Goal: Task Accomplishment & Management: Complete application form

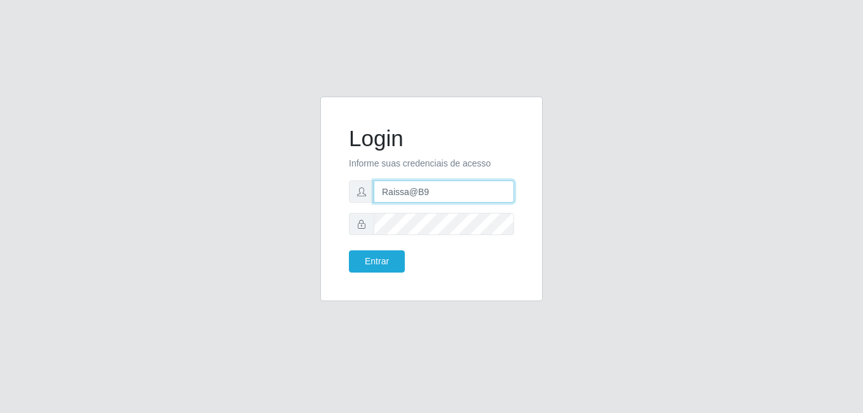
drag, startPoint x: 449, startPoint y: 193, endPoint x: 306, endPoint y: 190, distance: 143.1
click at [306, 190] on div "Login Informe suas credenciais de acesso Raissa@B9 Entrar" at bounding box center [431, 207] width 725 height 220
click at [489, 195] on input "[PERSON_NAME]" at bounding box center [444, 192] width 140 height 22
type input "LucasBemais@B09"
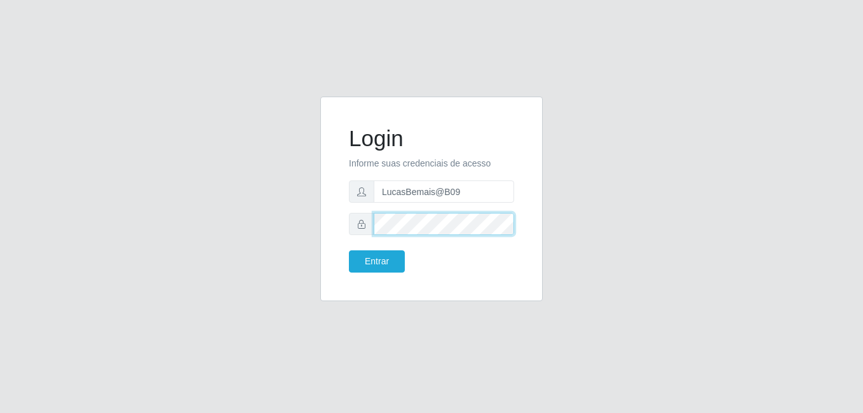
click at [159, 199] on div "Login Informe suas credenciais de acesso LucasBemais@B09 Entrar" at bounding box center [431, 207] width 725 height 220
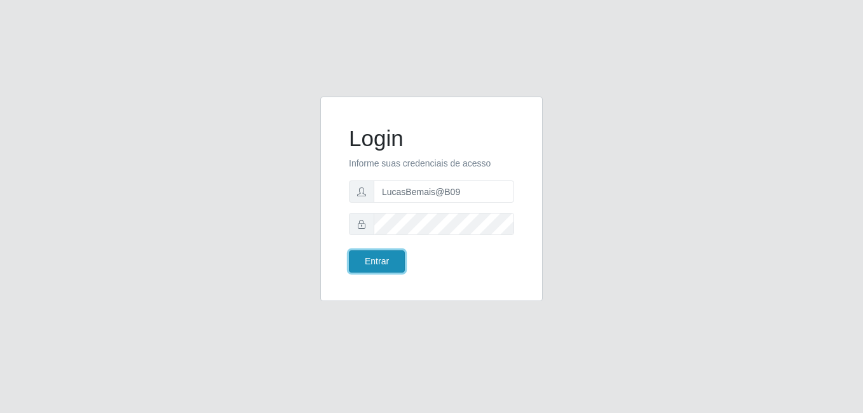
click at [384, 259] on button "Entrar" at bounding box center [377, 261] width 56 height 22
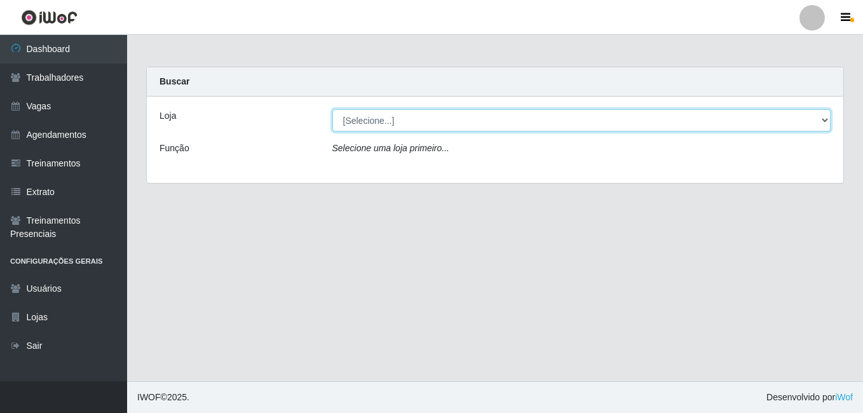
click at [364, 123] on select "[Selecione...] Bemais Supermercados - B9 Bessa" at bounding box center [581, 120] width 499 height 22
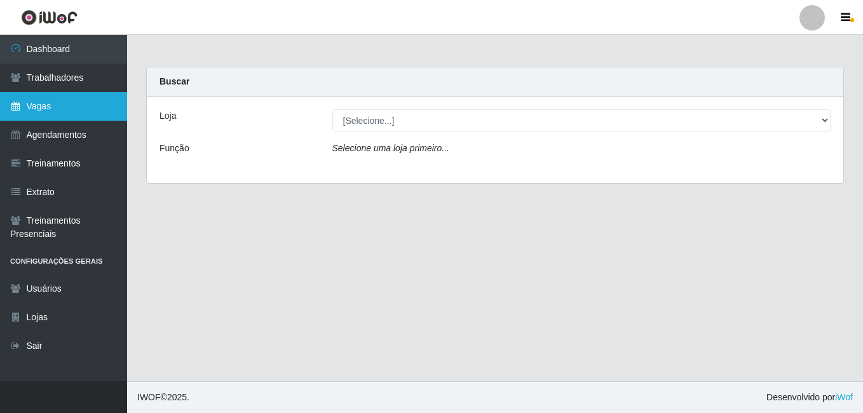
click at [88, 96] on link "Vagas" at bounding box center [63, 106] width 127 height 29
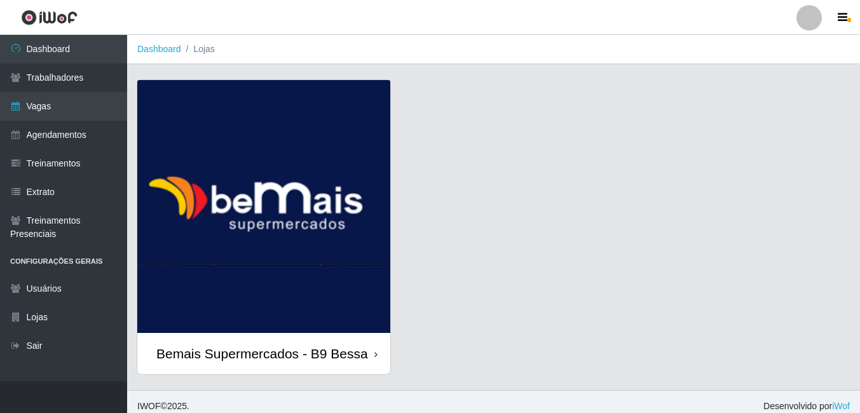
click at [301, 102] on img at bounding box center [263, 206] width 253 height 253
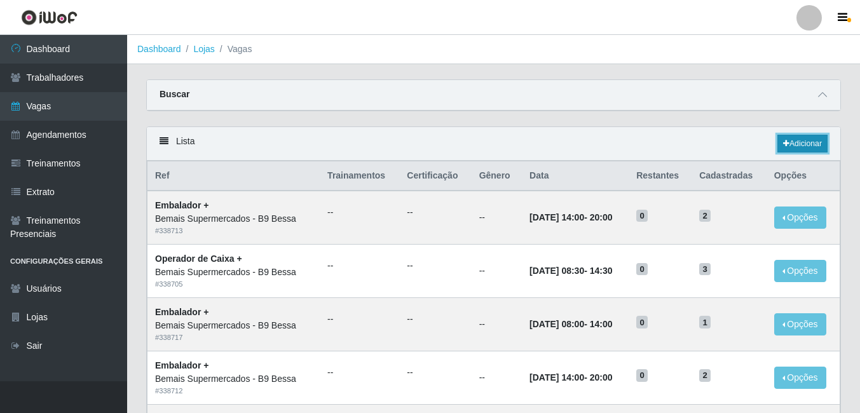
click at [810, 144] on link "Adicionar" at bounding box center [802, 144] width 50 height 18
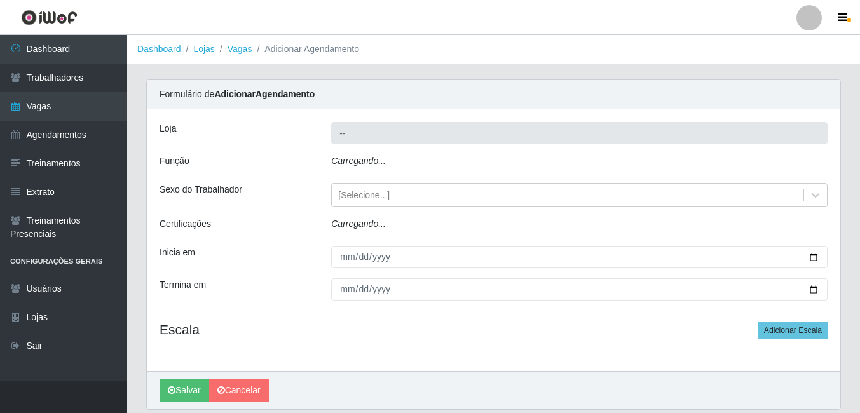
type input "Bemais Supermercados - B9 Bessa"
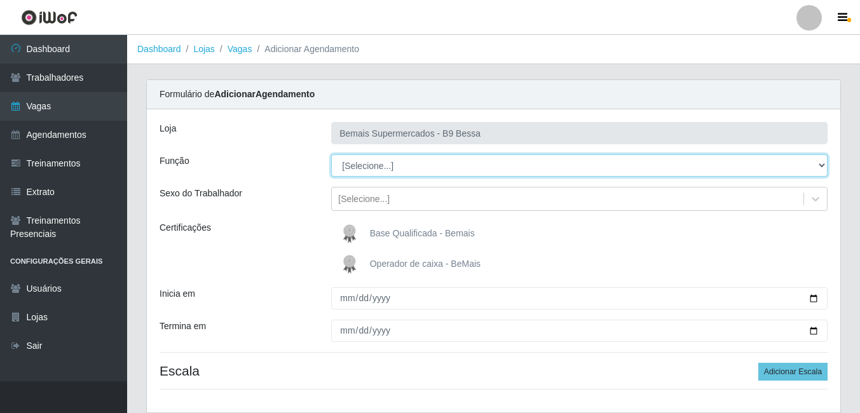
click at [417, 165] on select "[Selecione...] ASG ASG + ASG ++ Auxiliar de Estoque Auxiliar de [GEOGRAPHIC_DAT…" at bounding box center [579, 165] width 496 height 22
select select "75"
click at [331, 154] on select "[Selecione...] ASG ASG + ASG ++ Auxiliar de Estoque Auxiliar de [GEOGRAPHIC_DAT…" at bounding box center [579, 165] width 496 height 22
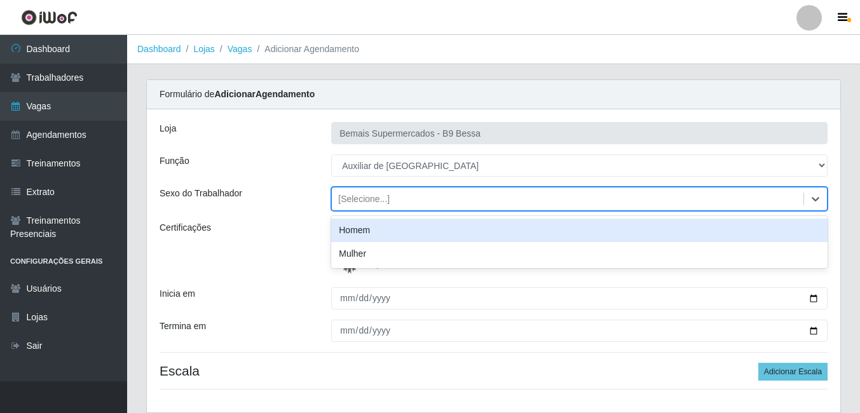
click at [381, 193] on div "[Selecione...]" at bounding box center [363, 199] width 51 height 13
click at [385, 236] on div "Homem" at bounding box center [579, 231] width 496 height 24
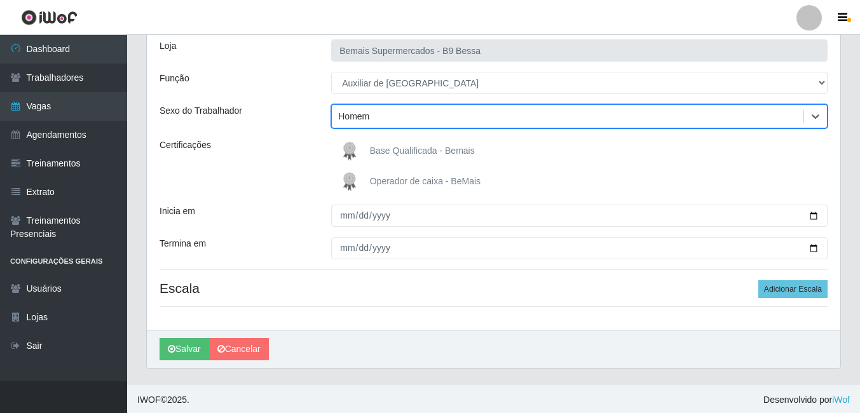
scroll to position [85, 0]
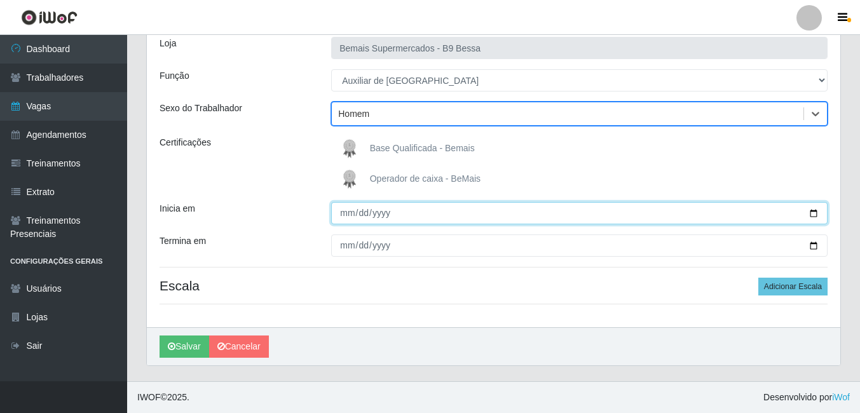
click at [809, 216] on input "Inicia em" at bounding box center [579, 213] width 496 height 22
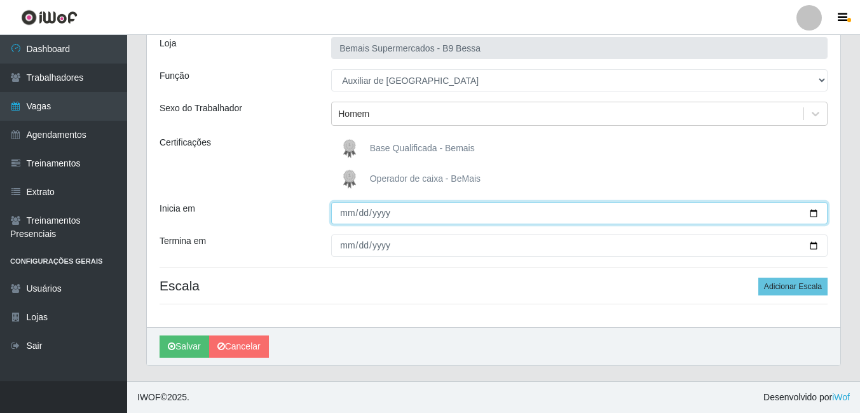
type input "[DATE]"
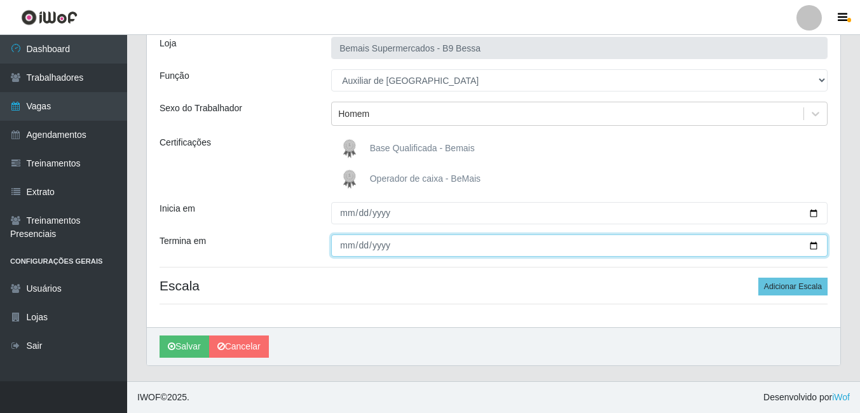
click at [817, 243] on input "Termina em" at bounding box center [579, 246] width 496 height 22
type input "[DATE]"
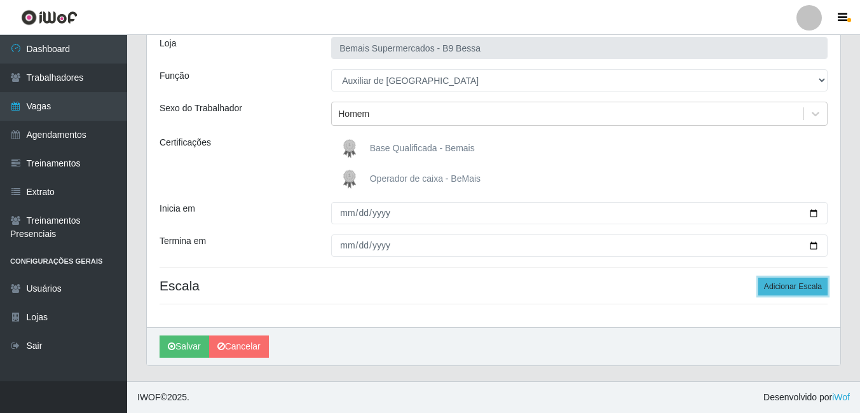
click at [788, 282] on button "Adicionar Escala" at bounding box center [792, 287] width 69 height 18
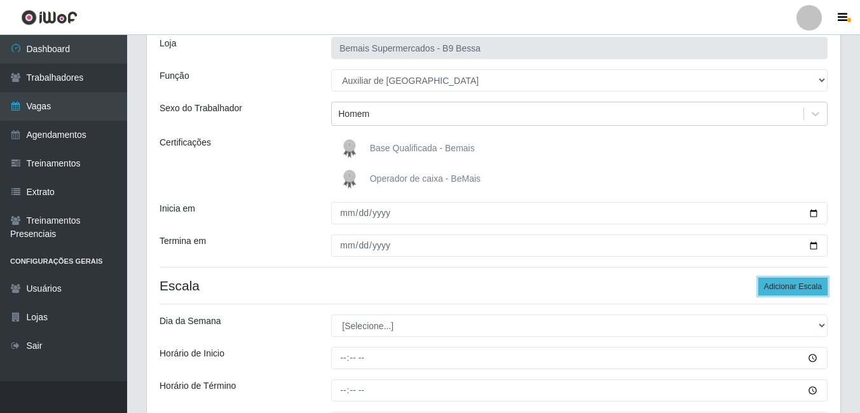
click at [788, 282] on button "Adicionar Escala" at bounding box center [792, 287] width 69 height 18
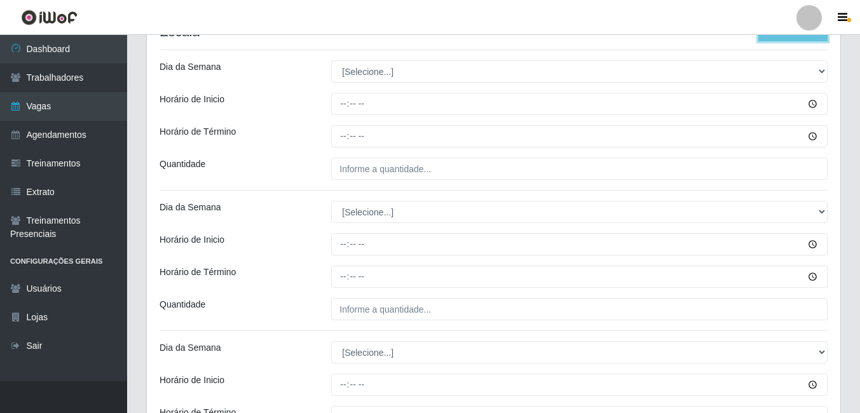
scroll to position [212, 0]
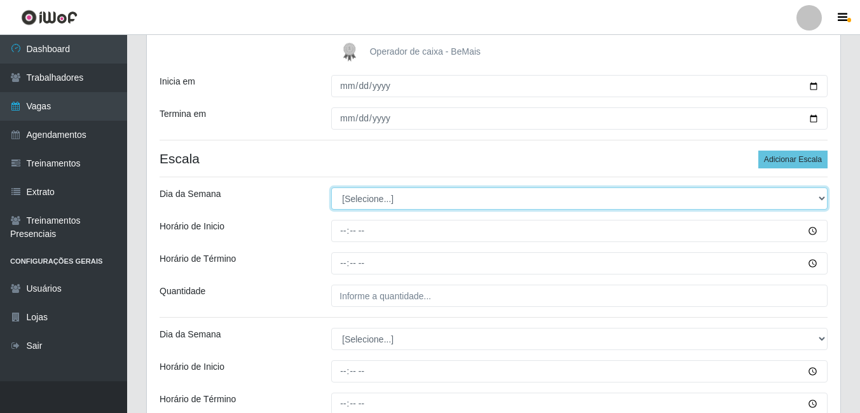
click at [360, 208] on select "[Selecione...] Segunda Terça Quarta Quinta Sexta Sábado Domingo" at bounding box center [579, 199] width 496 height 22
select select "2"
click at [331, 188] on select "[Selecione...] Segunda Terça Quarta Quinta Sexta Sábado Domingo" at bounding box center [579, 199] width 496 height 22
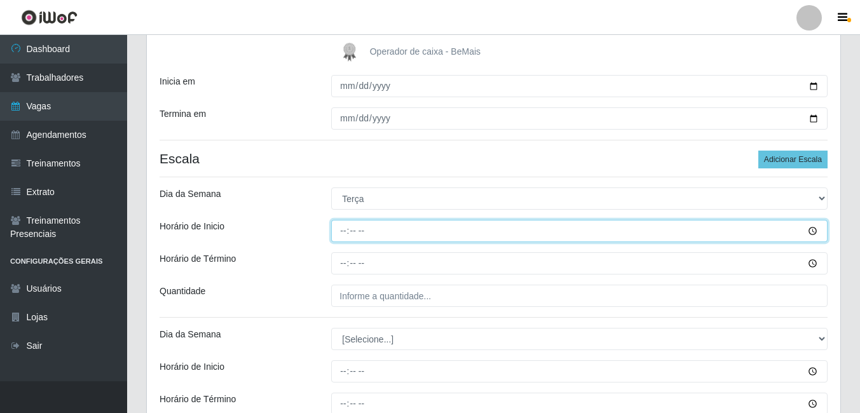
click at [345, 231] on input "Horário de Inicio" at bounding box center [579, 231] width 496 height 22
type input "08:00"
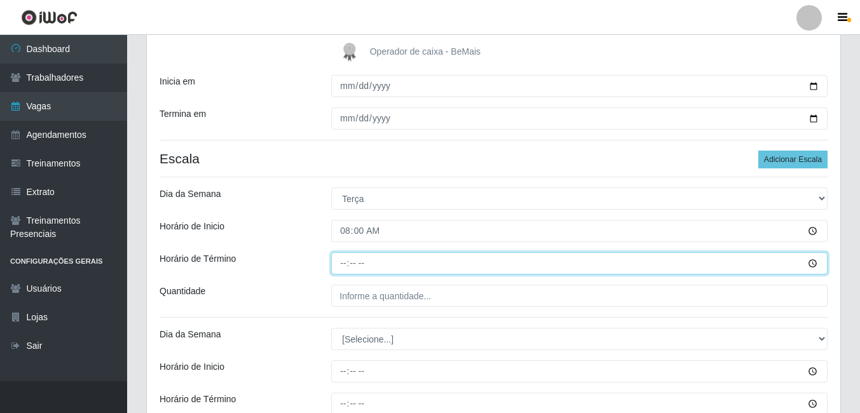
click at [339, 257] on input "Horário de Término" at bounding box center [579, 263] width 496 height 22
type input "14:00"
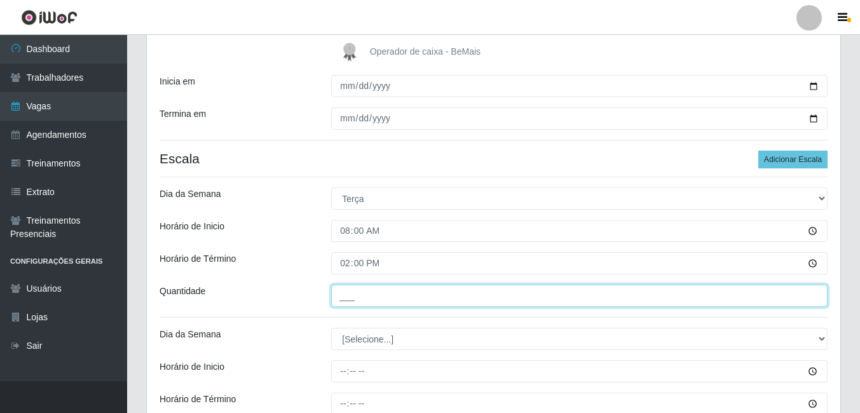
click at [368, 289] on input "___" at bounding box center [579, 296] width 496 height 22
type input "2__"
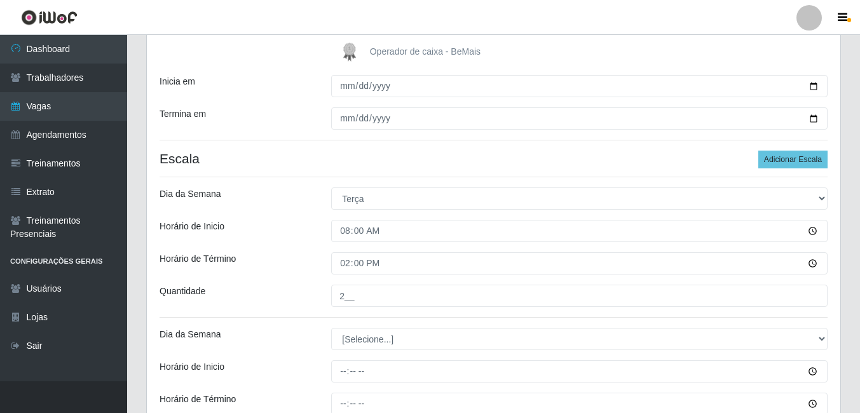
click at [320, 277] on div "Loja Bemais Supermercados - B9 Bessa Função [Selecione...] ASG ASG + ASG ++ Aux…" at bounding box center [494, 259] width 694 height 725
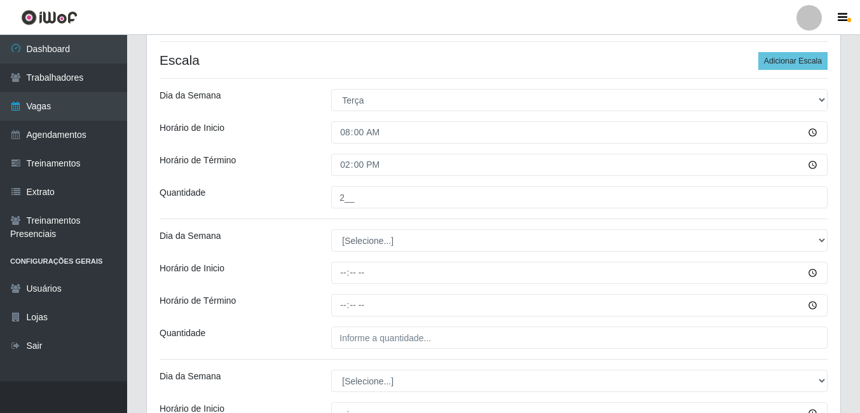
scroll to position [339, 0]
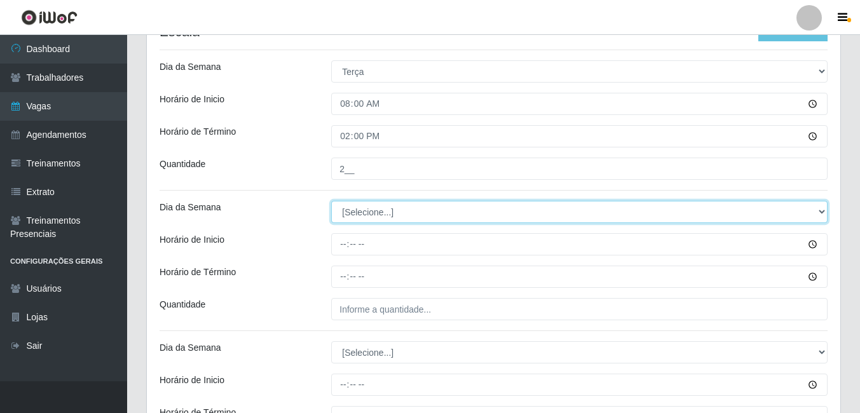
click at [353, 217] on select "[Selecione...] Segunda Terça Quarta Quinta Sexta Sábado Domingo" at bounding box center [579, 212] width 496 height 22
select select "3"
click at [331, 201] on select "[Selecione...] Segunda Terça Quarta Quinta Sexta Sábado Domingo" at bounding box center [579, 212] width 496 height 22
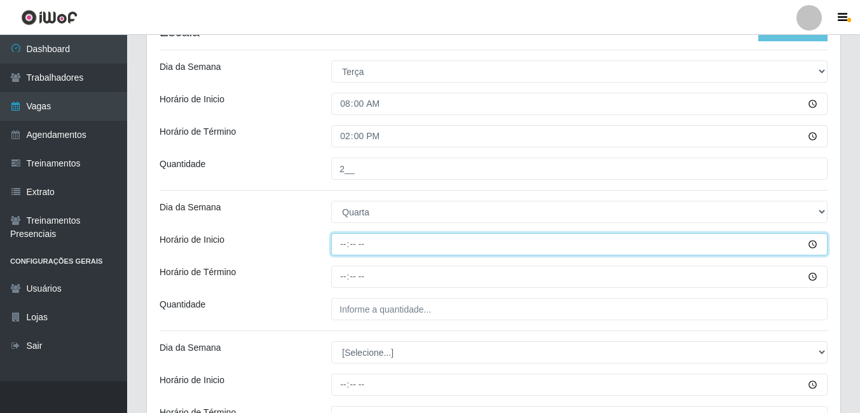
click at [345, 242] on input "Horário de Inicio" at bounding box center [579, 244] width 496 height 22
type input "08:00"
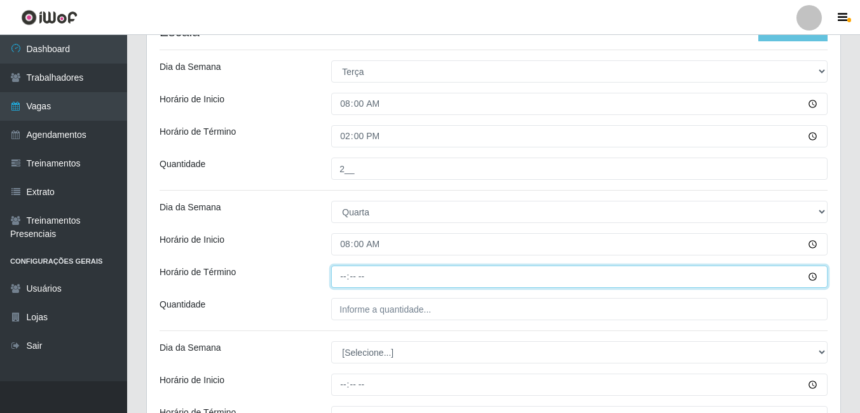
click at [350, 268] on input "Horário de Término" at bounding box center [579, 277] width 496 height 22
type input "14:00"
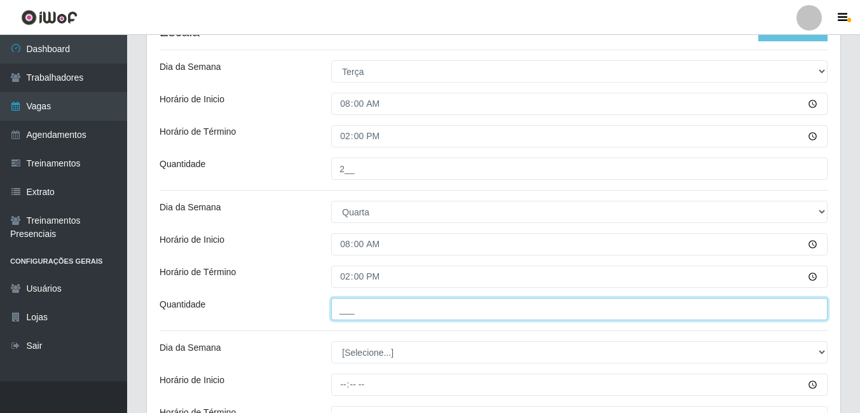
click at [339, 316] on input "___" at bounding box center [579, 309] width 496 height 22
type input "2__"
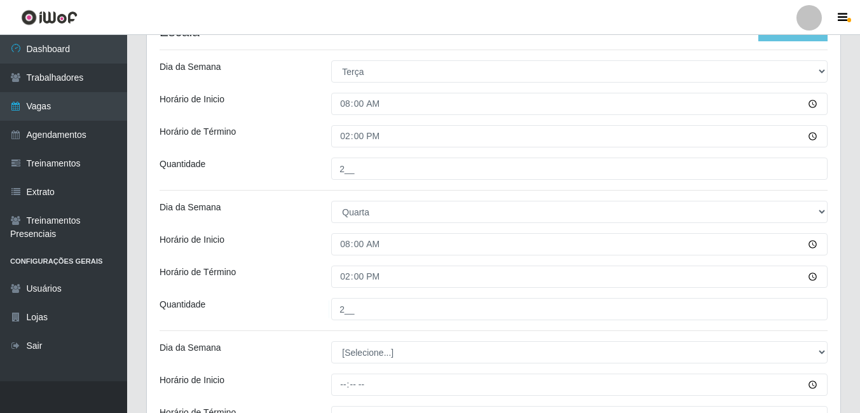
click at [316, 308] on div "Quantidade" at bounding box center [236, 309] width 172 height 22
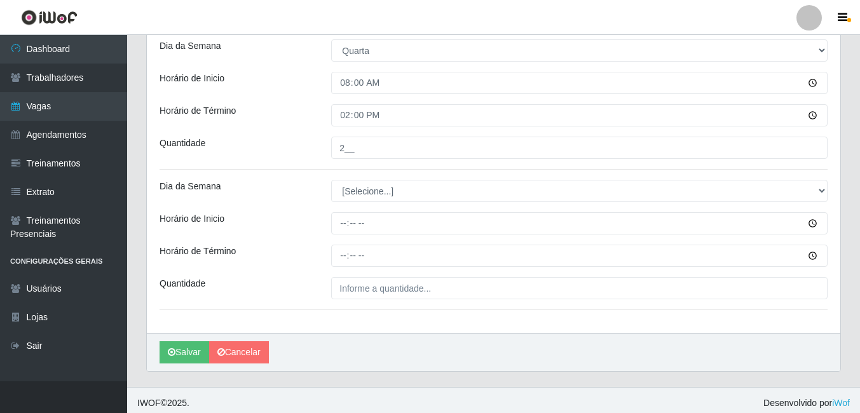
scroll to position [507, 0]
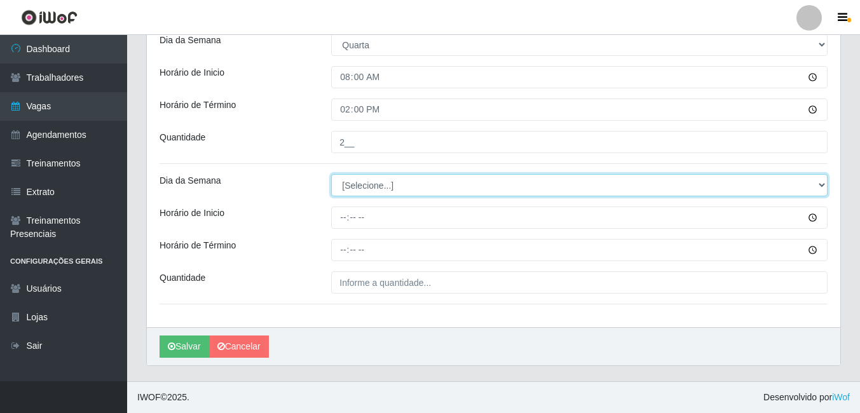
click at [369, 191] on select "[Selecione...] Segunda Terça Quarta Quinta Sexta Sábado Domingo" at bounding box center [579, 185] width 496 height 22
select select "4"
click at [331, 174] on select "[Selecione...] Segunda Terça Quarta Quinta Sexta Sábado Domingo" at bounding box center [579, 185] width 496 height 22
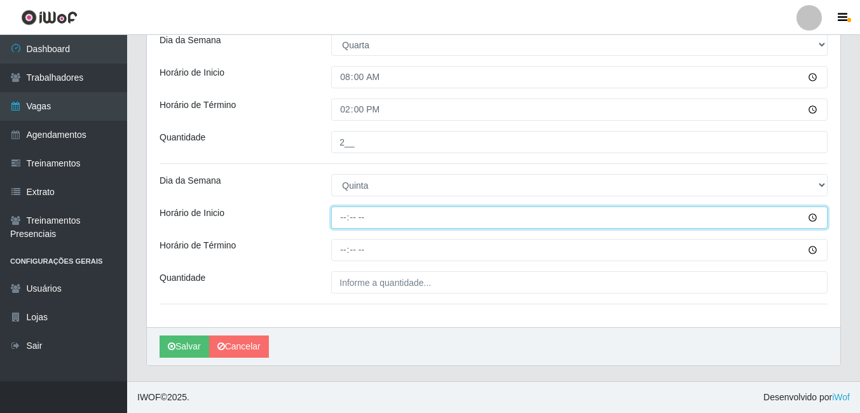
click at [352, 214] on input "Horário de Inicio" at bounding box center [579, 218] width 496 height 22
click at [341, 221] on input "Horário de Inicio" at bounding box center [579, 218] width 496 height 22
type input "08:00"
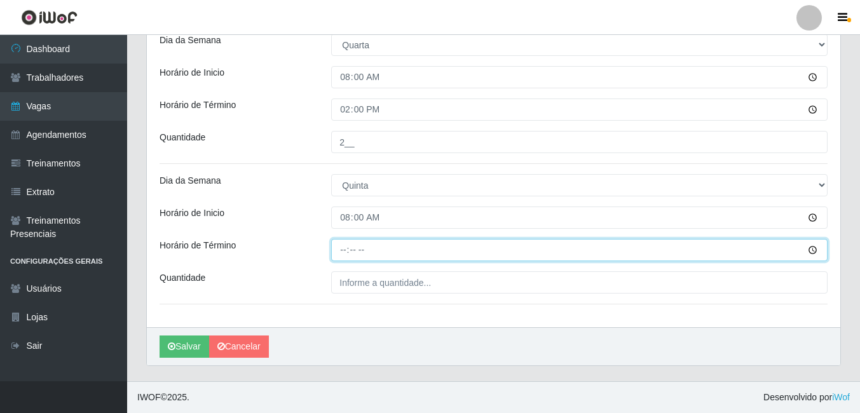
drag, startPoint x: 346, startPoint y: 247, endPoint x: 331, endPoint y: 235, distance: 20.0
click at [346, 245] on input "Horário de Término" at bounding box center [579, 250] width 496 height 22
type input "14:00"
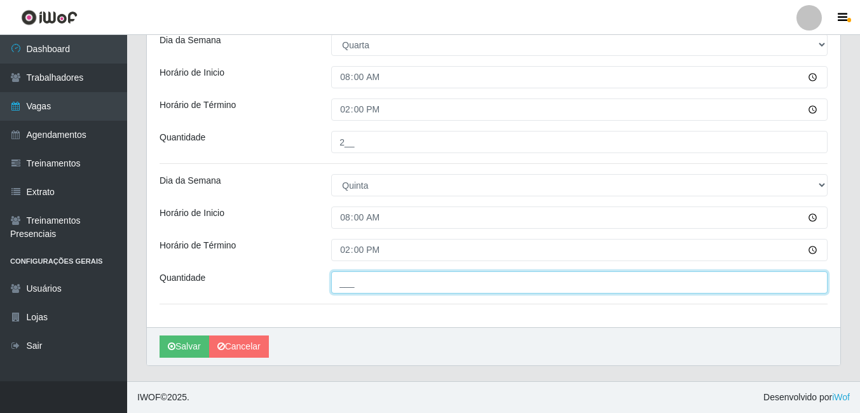
click at [343, 284] on input "___" at bounding box center [579, 282] width 496 height 22
type input "2__"
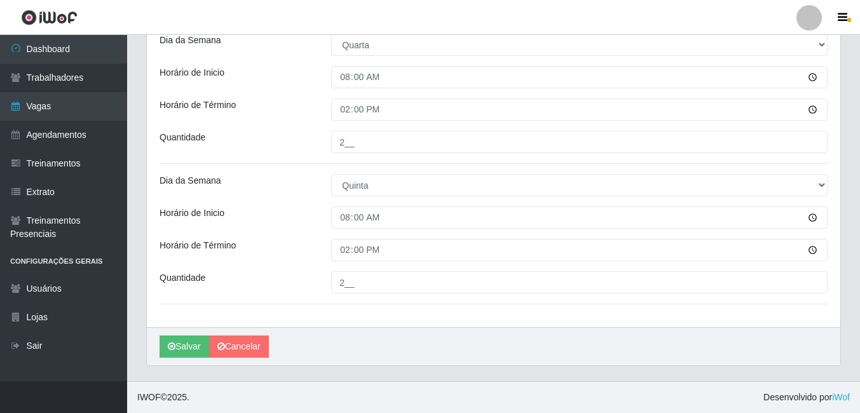
click at [258, 244] on div "Horário de Término" at bounding box center [236, 250] width 172 height 22
click at [188, 348] on button "Salvar" at bounding box center [185, 347] width 50 height 22
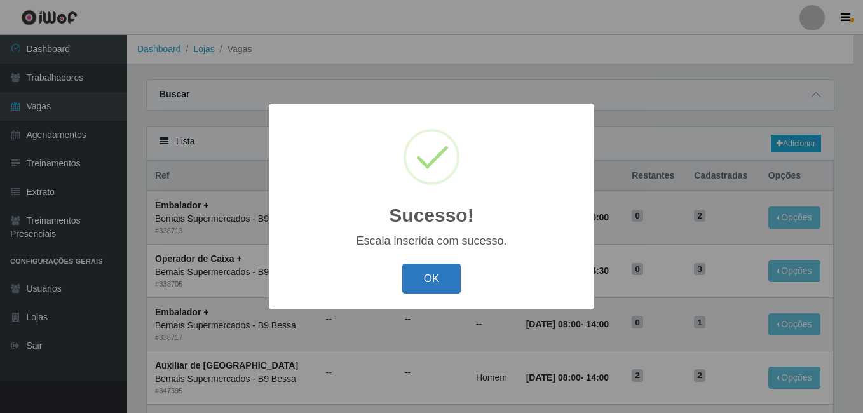
click at [427, 280] on button "OK" at bounding box center [431, 279] width 59 height 30
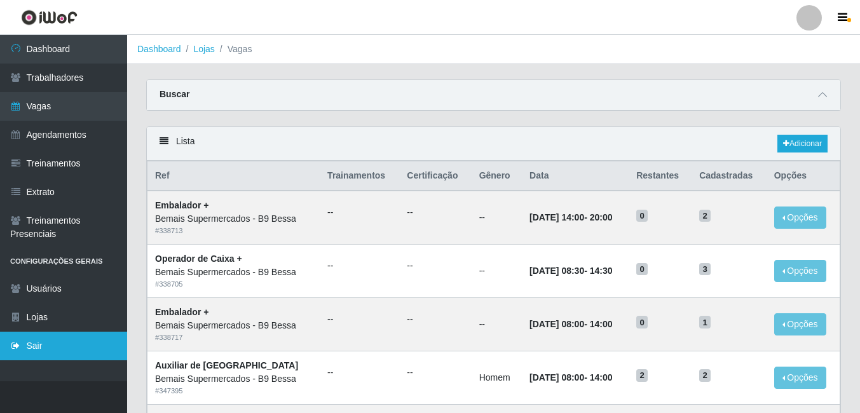
click at [50, 352] on link "Sair" at bounding box center [63, 346] width 127 height 29
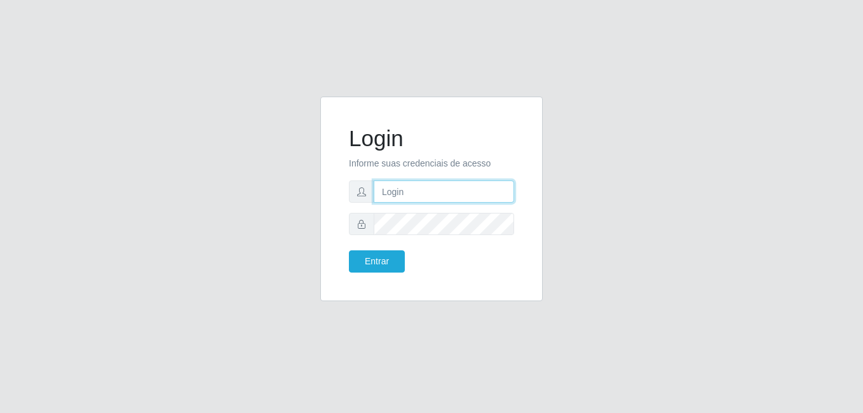
type input "Raissa@B9"
